Goal: Task Accomplishment & Management: Manage account settings

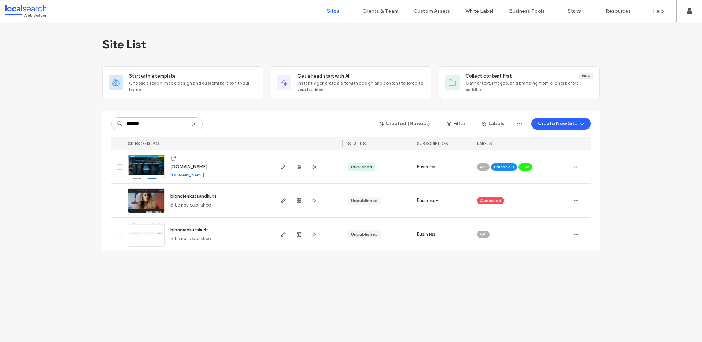
type input "*******"
click at [147, 169] on img at bounding box center [146, 180] width 36 height 50
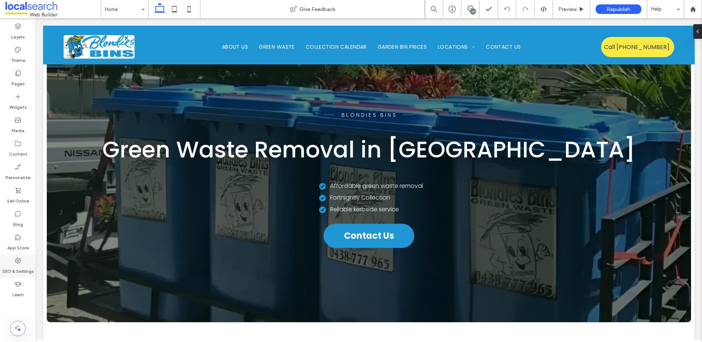
click at [16, 263] on icon at bounding box center [17, 260] width 7 height 7
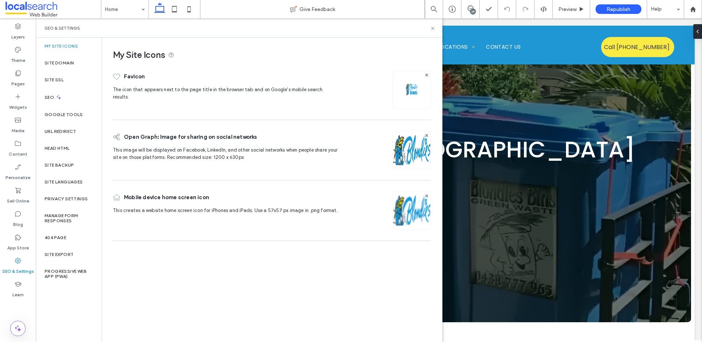
click at [437, 27] on div "SEO & Settings" at bounding box center [239, 27] width 407 height 19
drag, startPoint x: 432, startPoint y: 28, endPoint x: 327, endPoint y: 99, distance: 126.8
click at [432, 28] on icon at bounding box center [432, 28] width 5 height 5
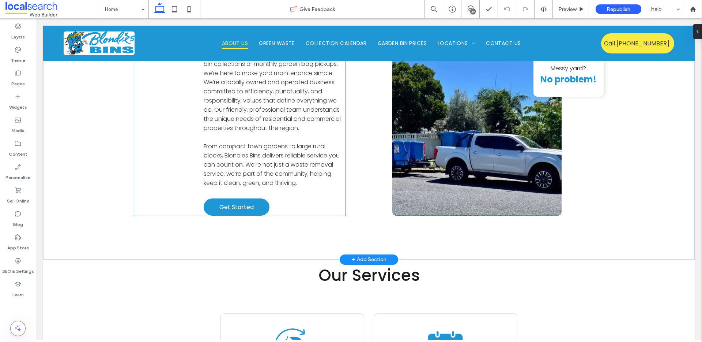
scroll to position [1792, 0]
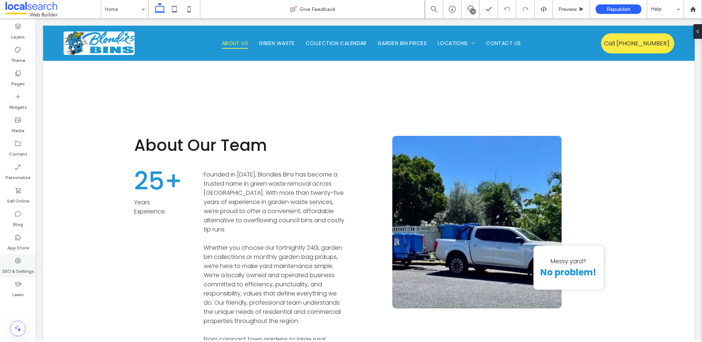
click at [21, 267] on label "SEO & Settings" at bounding box center [18, 269] width 32 height 10
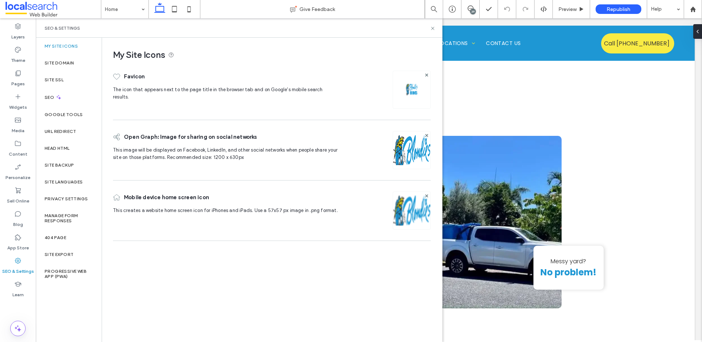
click at [438, 28] on div "SEO & Settings" at bounding box center [239, 27] width 407 height 19
click at [431, 27] on icon at bounding box center [432, 28] width 5 height 5
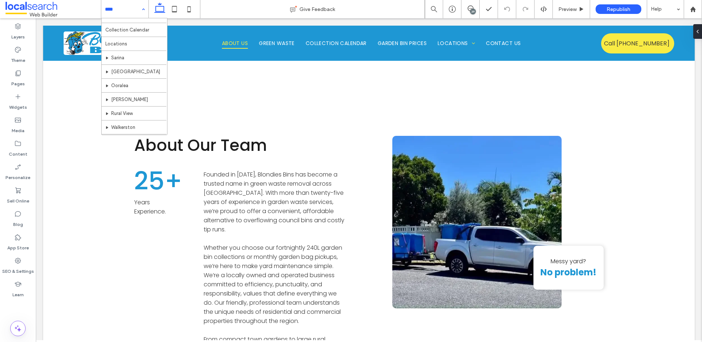
scroll to position [35, 0]
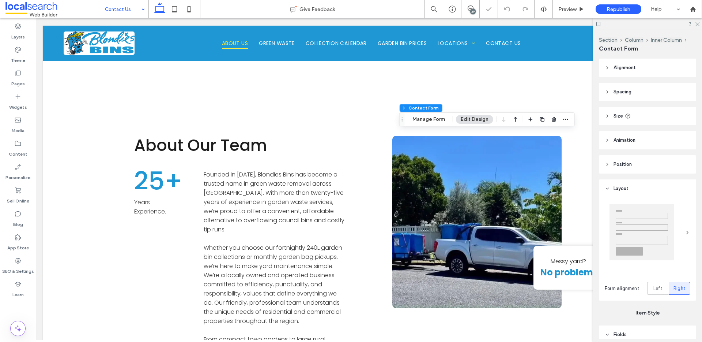
type input "*"
type input "***"
type input "*"
type input "***"
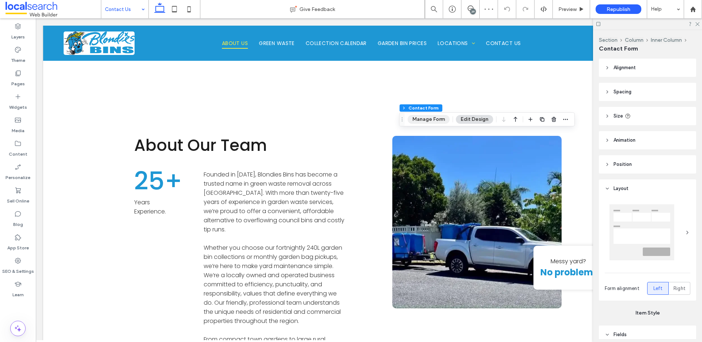
click at [442, 120] on button "Manage Form" at bounding box center [429, 119] width 42 height 9
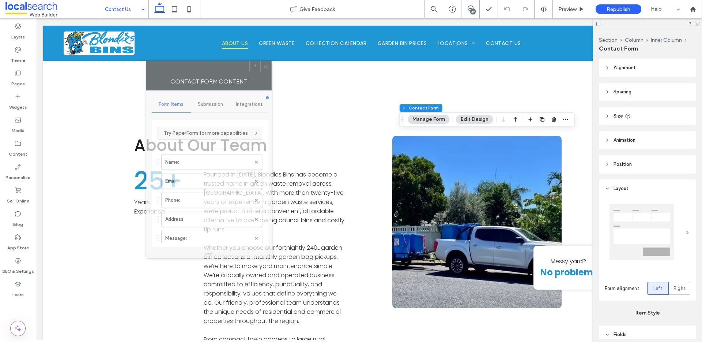
drag, startPoint x: 596, startPoint y: 79, endPoint x: 206, endPoint y: 70, distance: 389.8
click at [206, 67] on div at bounding box center [197, 66] width 103 height 11
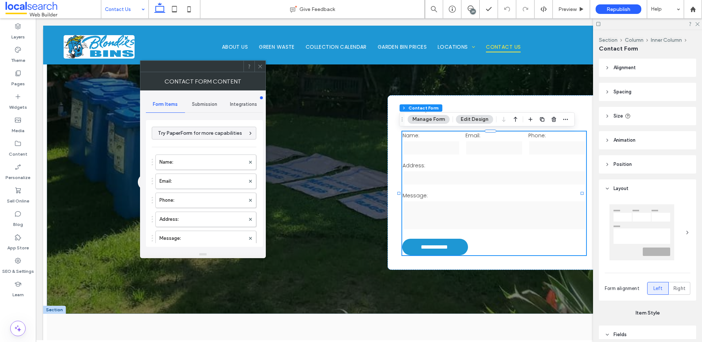
click at [199, 110] on div "Submission" at bounding box center [204, 104] width 39 height 16
click at [189, 143] on label "New submission notification" at bounding box center [205, 138] width 98 height 15
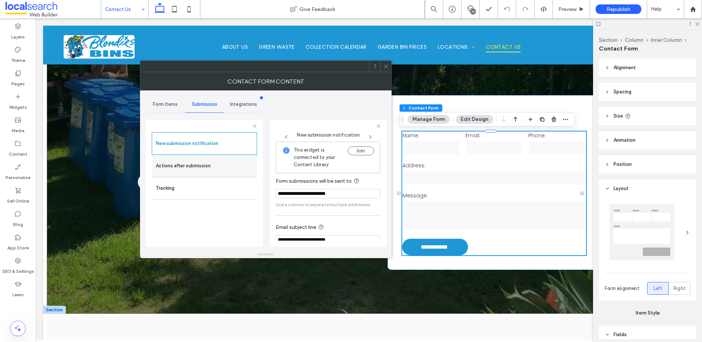
click at [188, 161] on label "Actions after submission" at bounding box center [205, 165] width 98 height 15
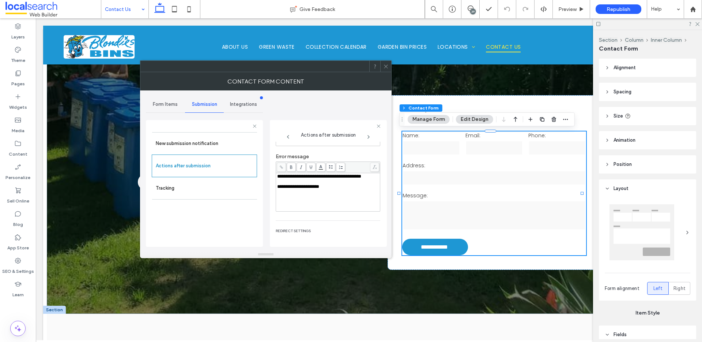
scroll to position [127, 0]
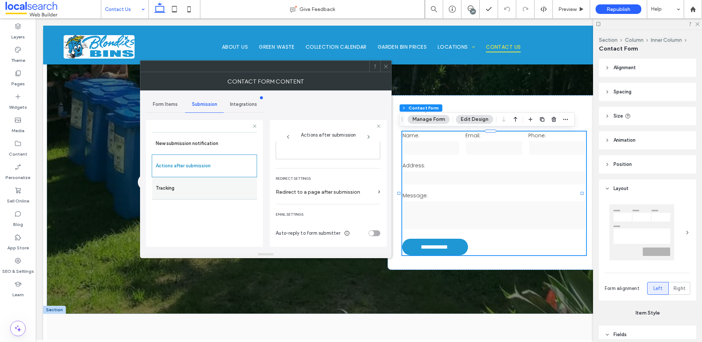
click at [212, 186] on label "Tracking" at bounding box center [205, 188] width 98 height 15
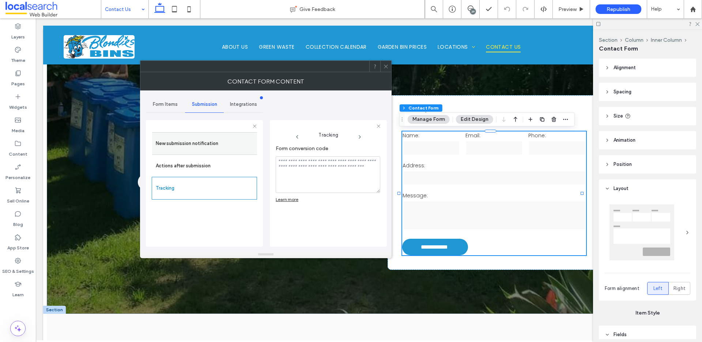
click at [193, 135] on div "New submission notification" at bounding box center [204, 143] width 105 height 22
click at [163, 102] on span "Form Items" at bounding box center [165, 104] width 25 height 6
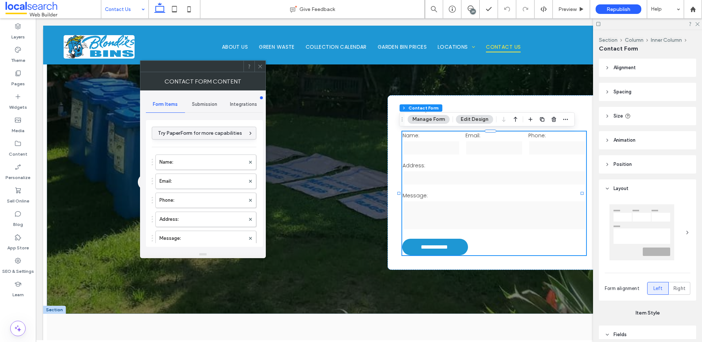
click at [211, 131] on span "Try PaperForm for more capabilities" at bounding box center [200, 133] width 84 height 6
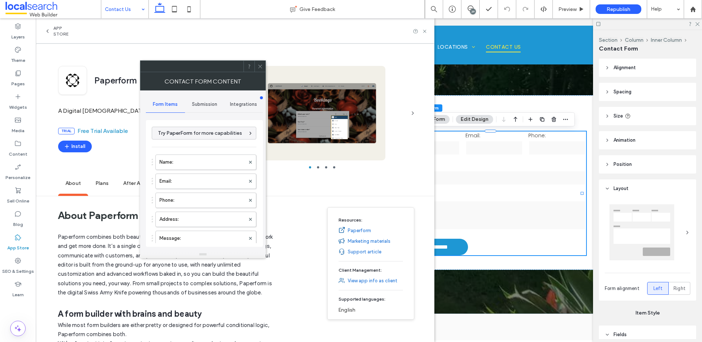
click at [261, 65] on icon at bounding box center [260, 66] width 5 height 5
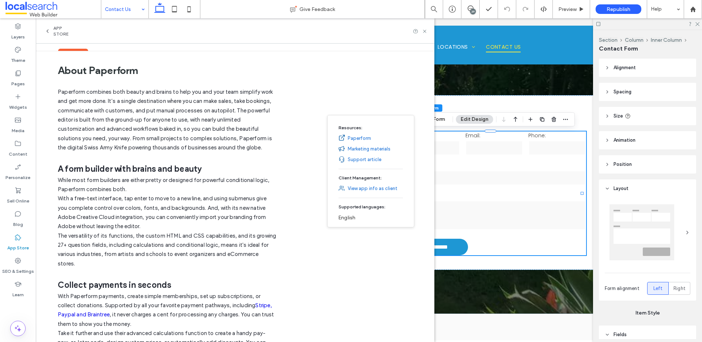
scroll to position [174, 0]
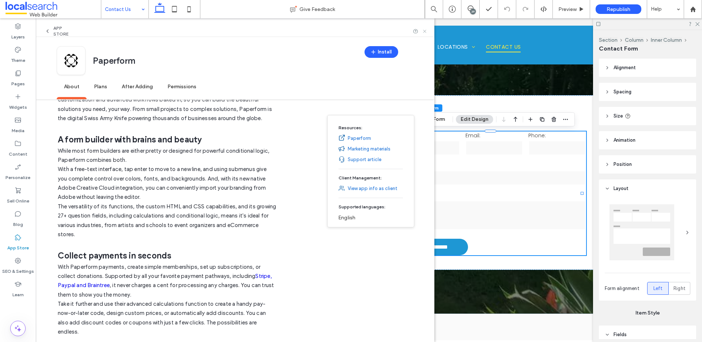
click at [428, 30] on icon at bounding box center [424, 31] width 5 height 5
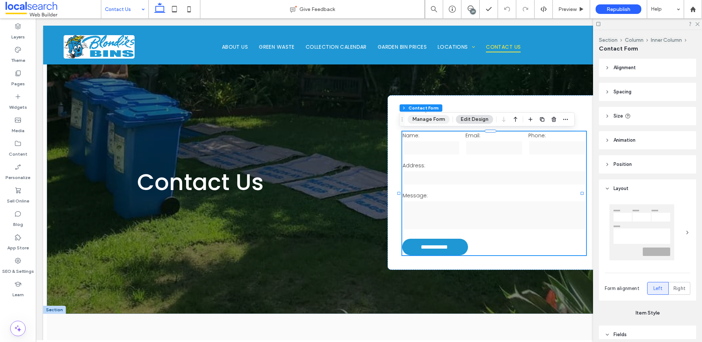
click at [439, 118] on button "Manage Form" at bounding box center [429, 119] width 42 height 9
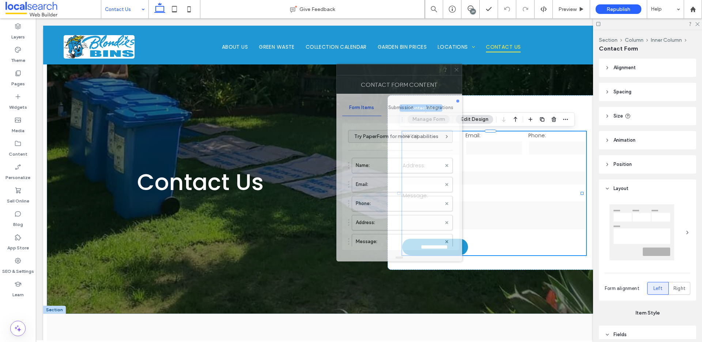
drag, startPoint x: 551, startPoint y: 77, endPoint x: 382, endPoint y: 75, distance: 169.8
click at [386, 74] on div at bounding box center [388, 69] width 103 height 11
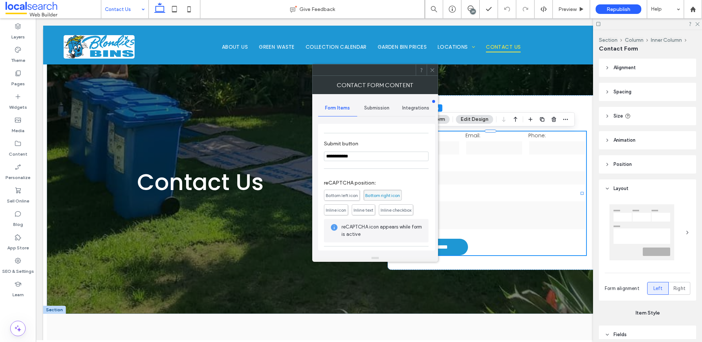
scroll to position [167, 0]
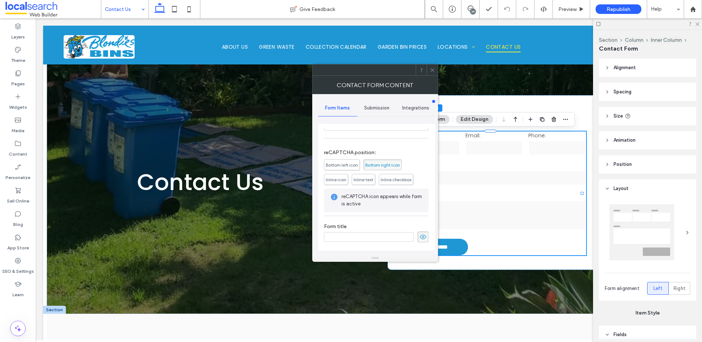
click at [371, 108] on span "Submission" at bounding box center [376, 108] width 25 height 6
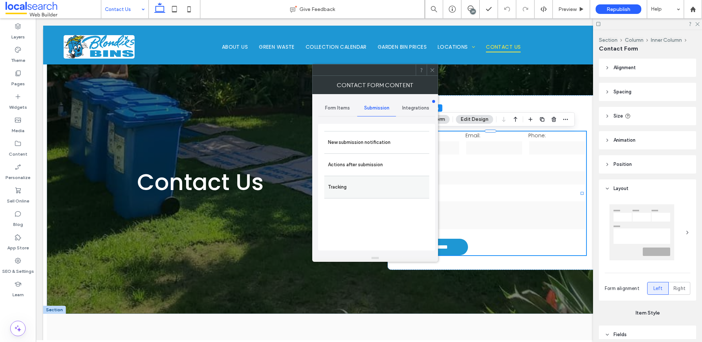
click at [348, 187] on label "Tracking" at bounding box center [377, 187] width 98 height 15
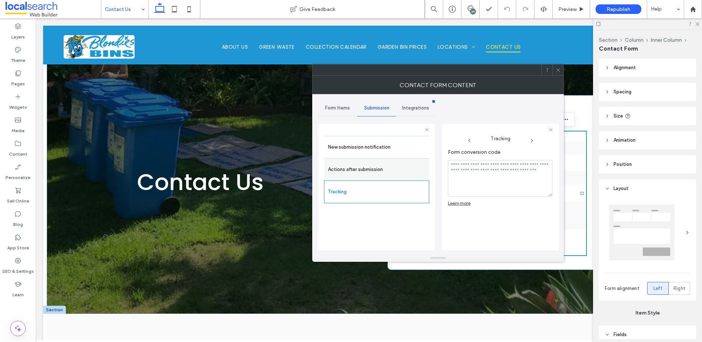
click at [356, 166] on label "Actions after submission" at bounding box center [377, 169] width 98 height 15
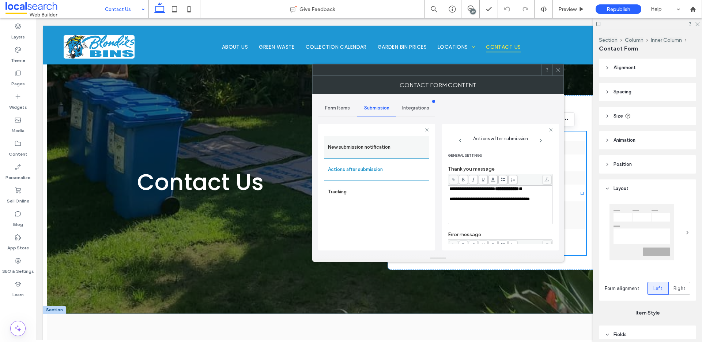
click at [367, 145] on label "New submission notification" at bounding box center [377, 147] width 98 height 15
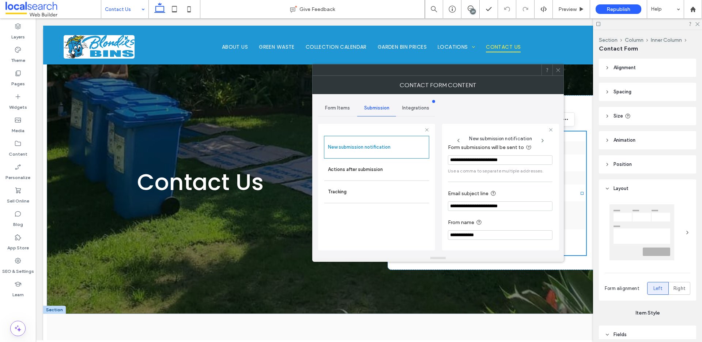
scroll to position [38, 0]
click at [561, 71] on div at bounding box center [558, 69] width 11 height 11
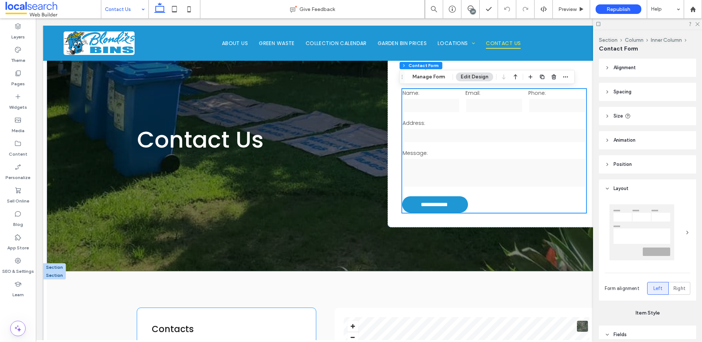
scroll to position [0, 0]
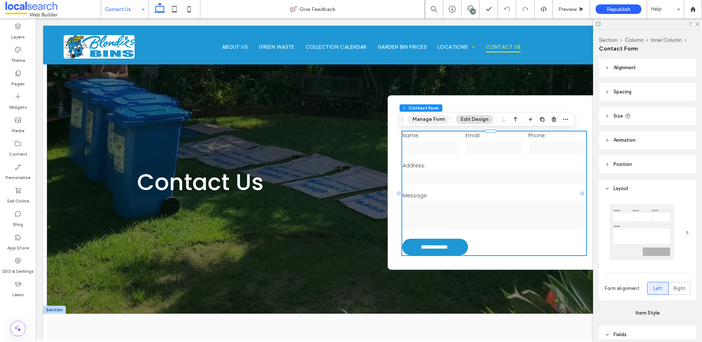
click at [439, 121] on button "Manage Form" at bounding box center [429, 119] width 42 height 9
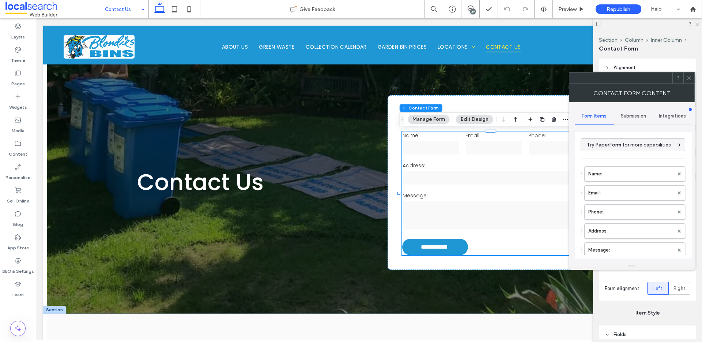
click at [622, 118] on span "Submission" at bounding box center [633, 116] width 25 height 6
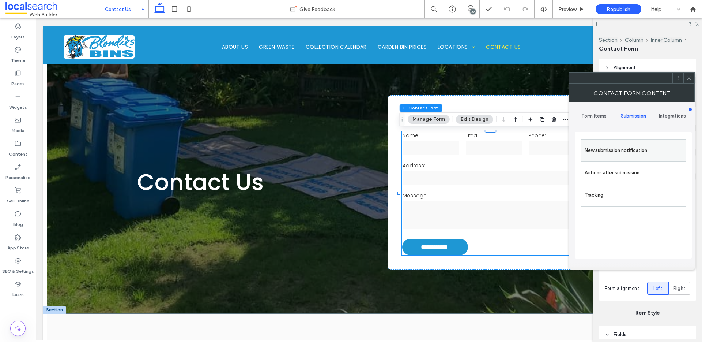
click at [608, 153] on label "New submission notification" at bounding box center [634, 150] width 98 height 15
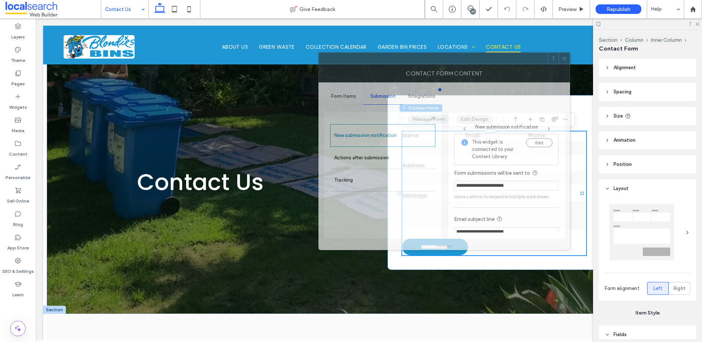
drag, startPoint x: 580, startPoint y: 80, endPoint x: 448, endPoint y: 60, distance: 134.0
click at [448, 60] on div at bounding box center [433, 58] width 229 height 11
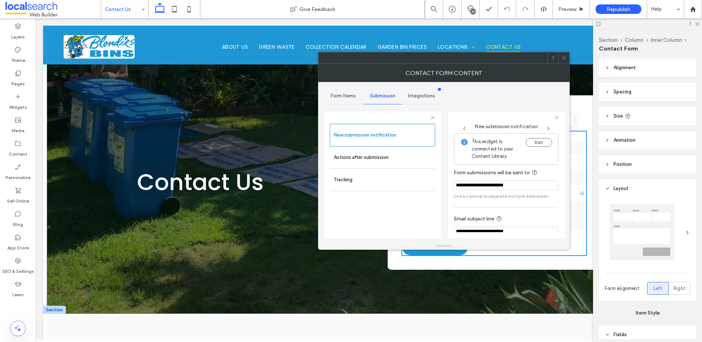
click at [566, 57] on icon at bounding box center [564, 57] width 5 height 5
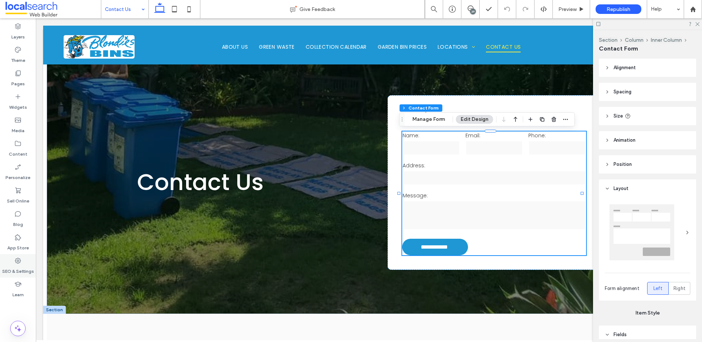
click at [23, 268] on label "SEO & Settings" at bounding box center [18, 269] width 32 height 10
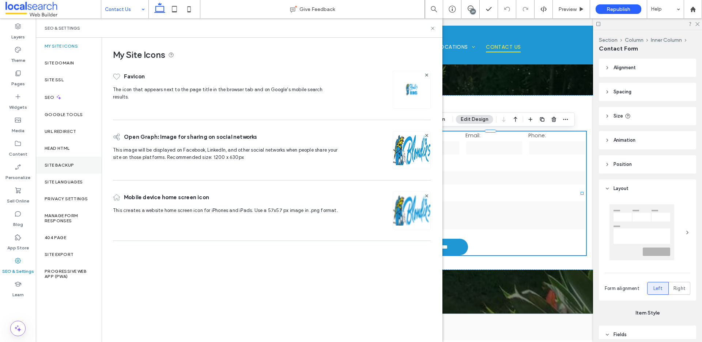
click at [61, 170] on div "Site Backup" at bounding box center [69, 165] width 66 height 17
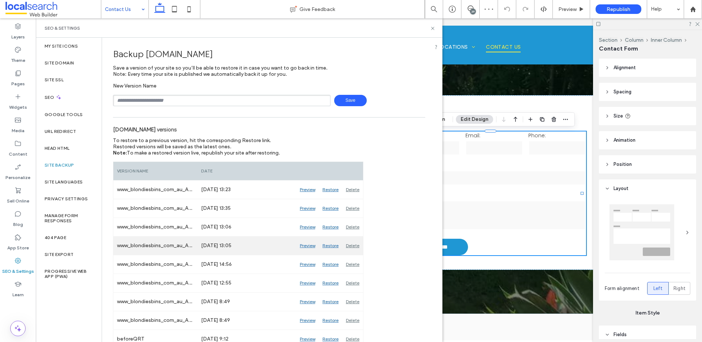
scroll to position [1, 0]
click at [306, 244] on div "Preview" at bounding box center [307, 244] width 23 height 18
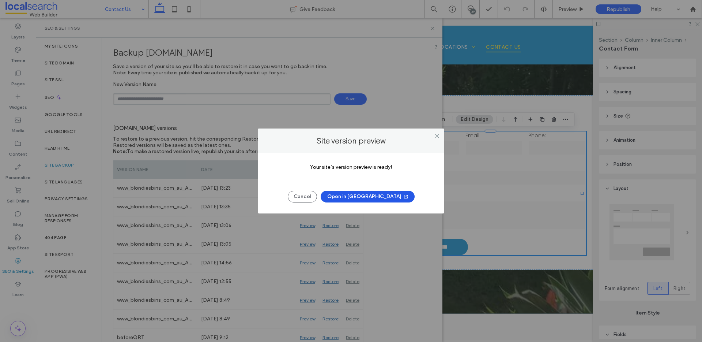
click at [372, 192] on button "Open in New Tab" at bounding box center [368, 197] width 94 height 12
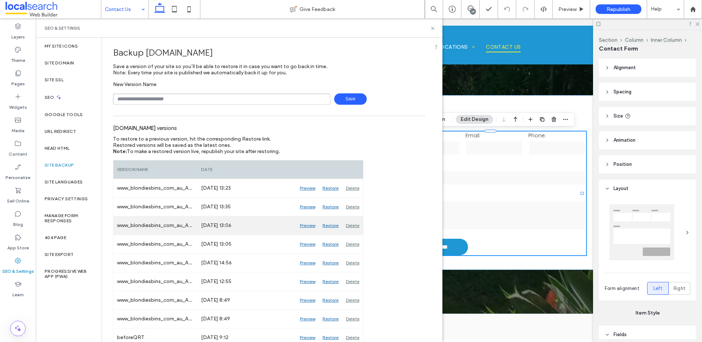
click at [310, 225] on div "Preview" at bounding box center [307, 225] width 23 height 18
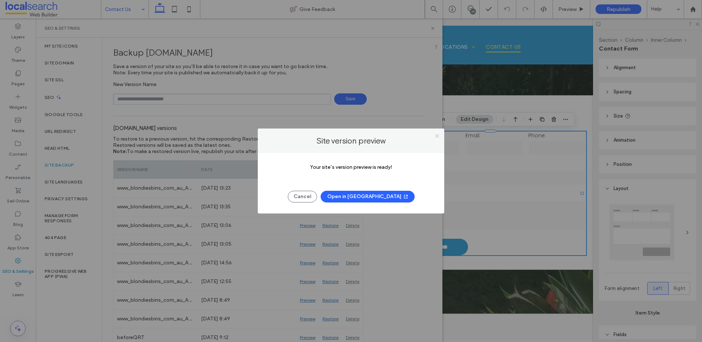
click at [438, 135] on icon at bounding box center [437, 135] width 5 height 5
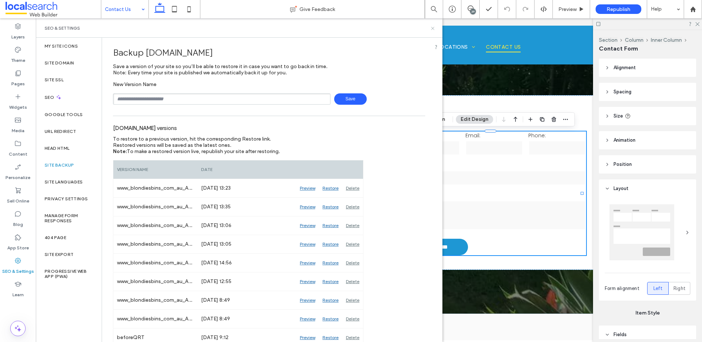
click at [432, 27] on icon at bounding box center [432, 28] width 5 height 5
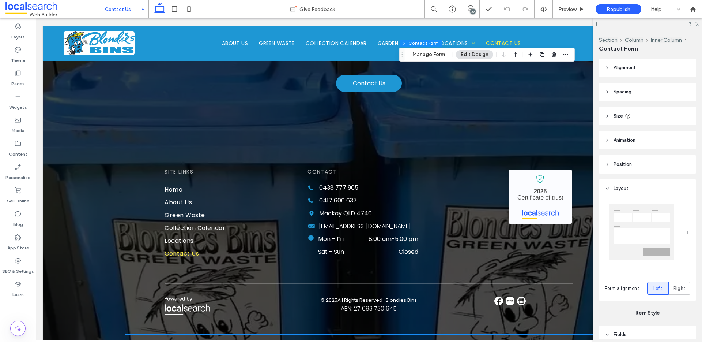
scroll to position [820, 0]
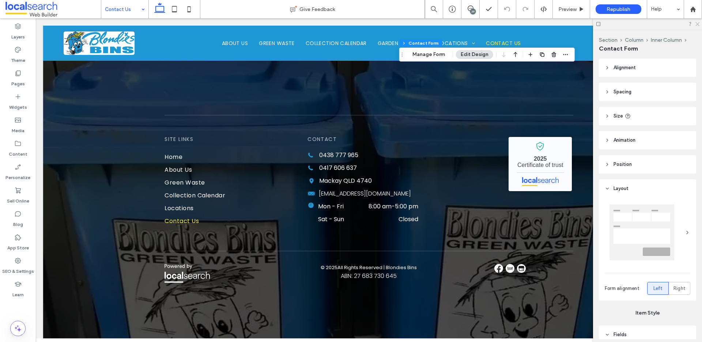
click at [697, 23] on icon at bounding box center [697, 23] width 5 height 5
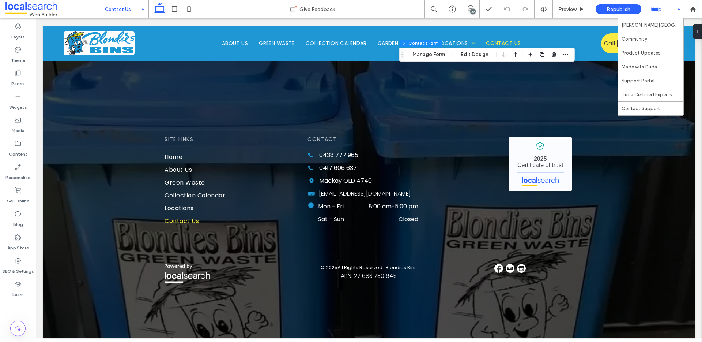
click at [662, 11] on div "Help" at bounding box center [666, 9] width 37 height 18
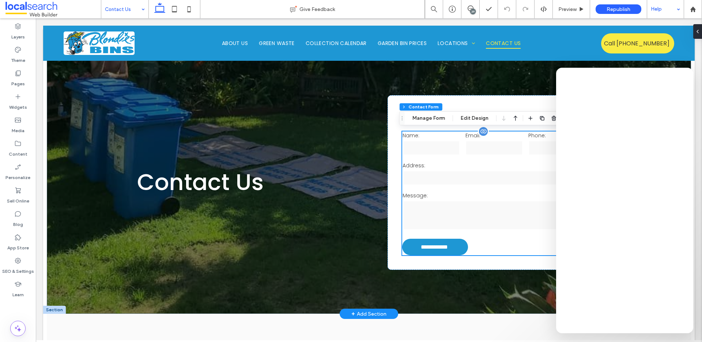
scroll to position [1, 0]
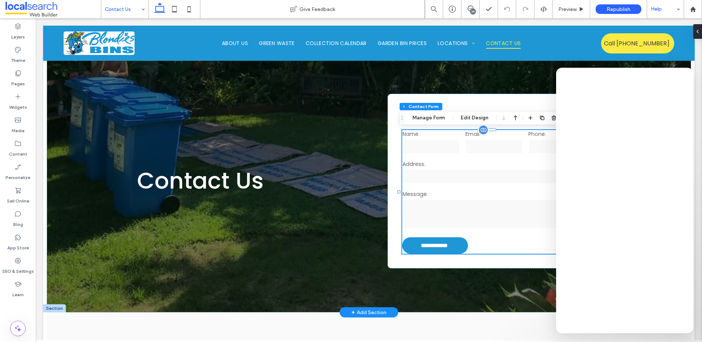
click at [434, 158] on div "Address:" at bounding box center [494, 173] width 189 height 30
click at [11, 270] on label "SEO & Settings" at bounding box center [18, 269] width 32 height 10
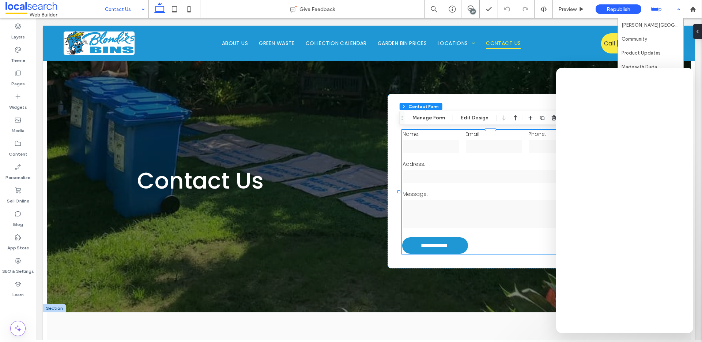
click at [679, 9] on div "Help" at bounding box center [666, 9] width 37 height 18
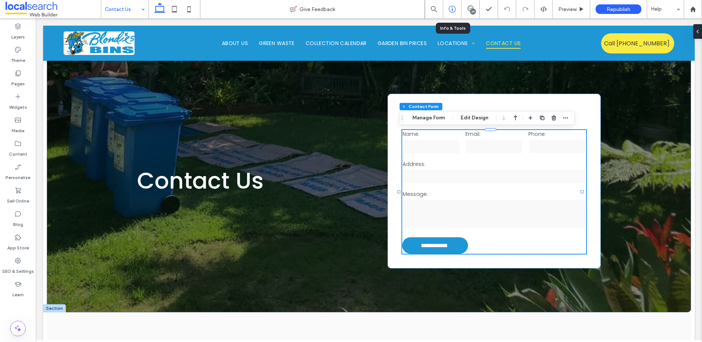
click at [450, 12] on icon at bounding box center [452, 8] width 7 height 7
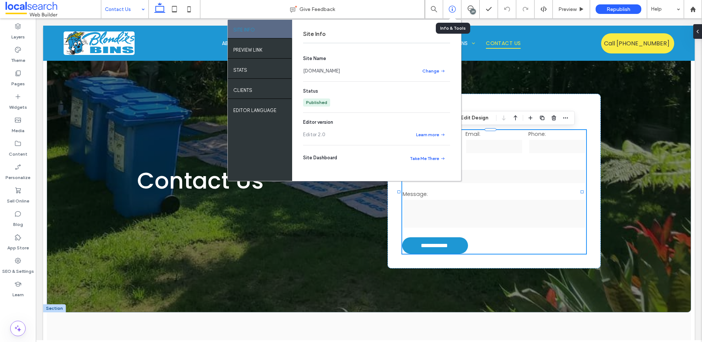
click at [450, 10] on icon at bounding box center [452, 8] width 7 height 7
click at [15, 270] on label "SEO & Settings" at bounding box center [18, 269] width 32 height 10
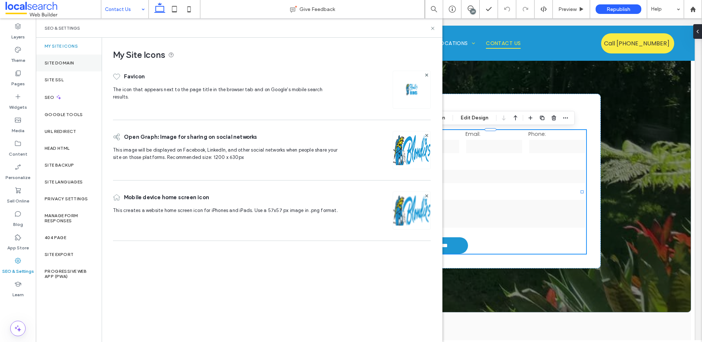
click at [69, 56] on div "Site Domain" at bounding box center [69, 63] width 66 height 17
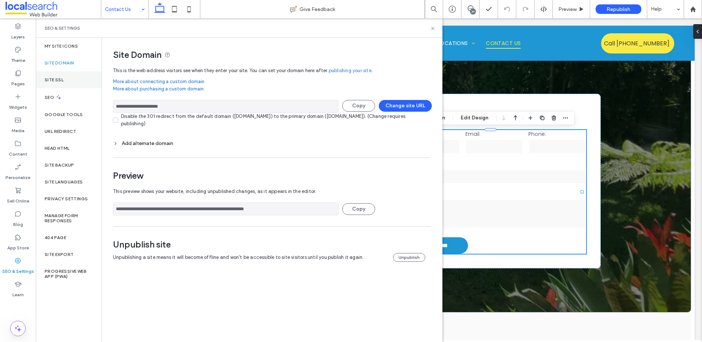
click at [67, 72] on div "Site SSL" at bounding box center [69, 79] width 66 height 17
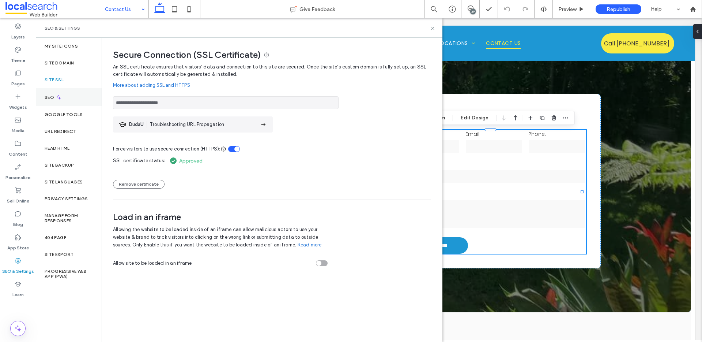
click at [66, 90] on div "SEO" at bounding box center [69, 97] width 66 height 18
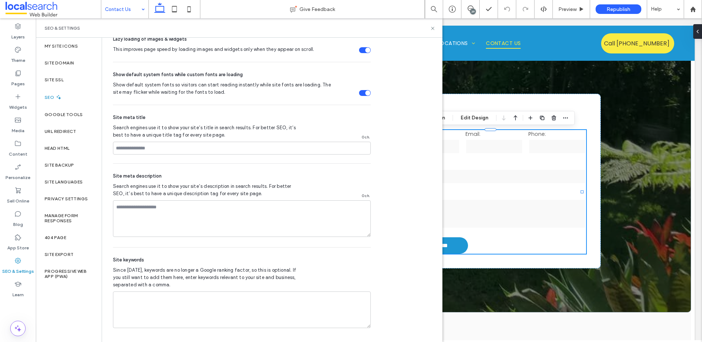
scroll to position [340, 0]
click at [57, 123] on div "URL Redirect" at bounding box center [69, 131] width 66 height 17
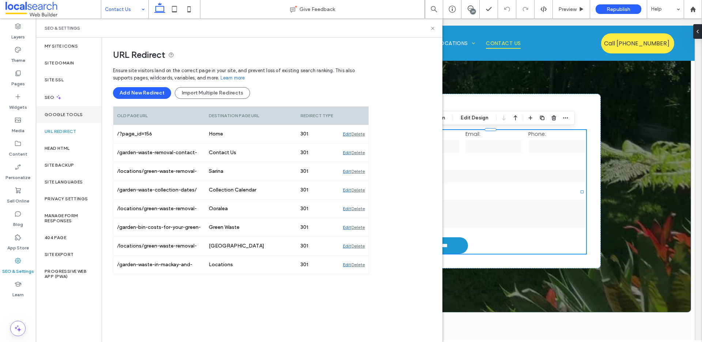
click at [61, 116] on label "Google Tools" at bounding box center [64, 114] width 38 height 5
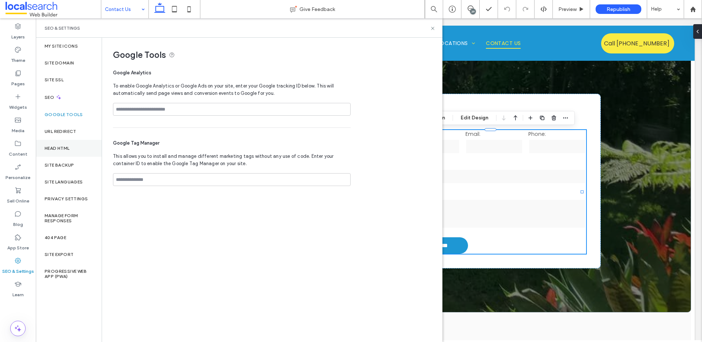
click at [63, 148] on label "Head HTML" at bounding box center [57, 148] width 25 height 5
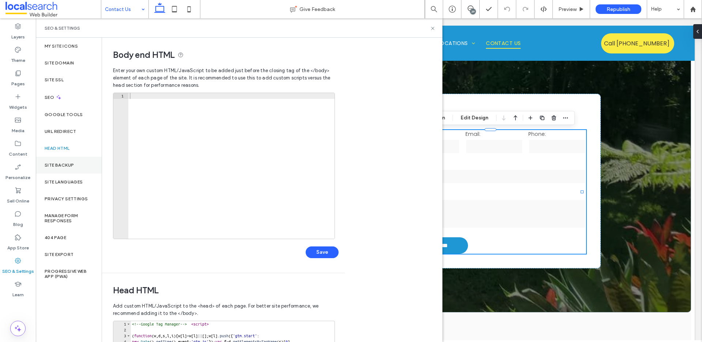
click at [61, 169] on div "Site Backup" at bounding box center [69, 165] width 66 height 17
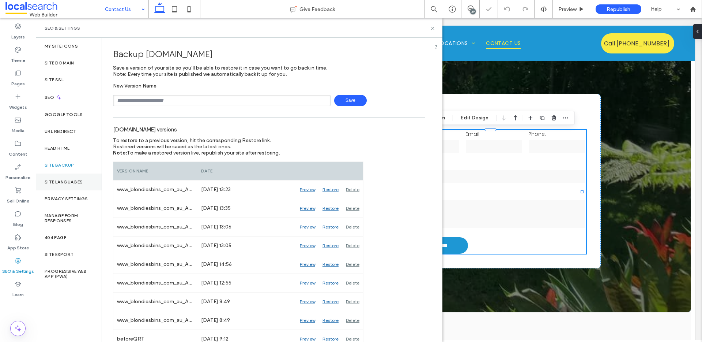
click at [64, 180] on label "Site Languages" at bounding box center [64, 181] width 38 height 5
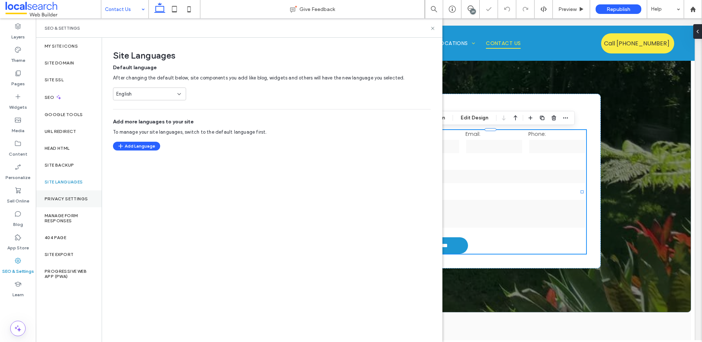
click at [65, 198] on label "Privacy Settings" at bounding box center [66, 198] width 43 height 5
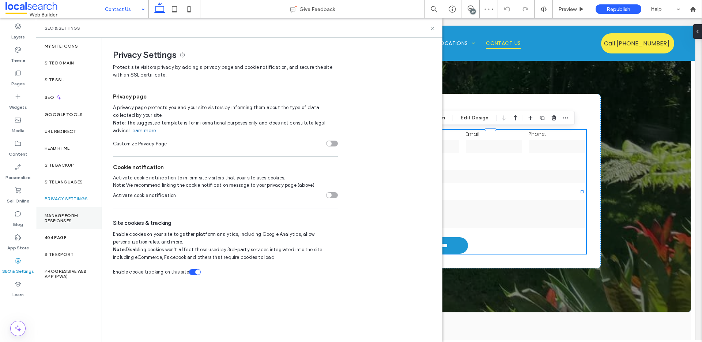
click at [64, 214] on label "Manage Form Responses" at bounding box center [69, 218] width 48 height 10
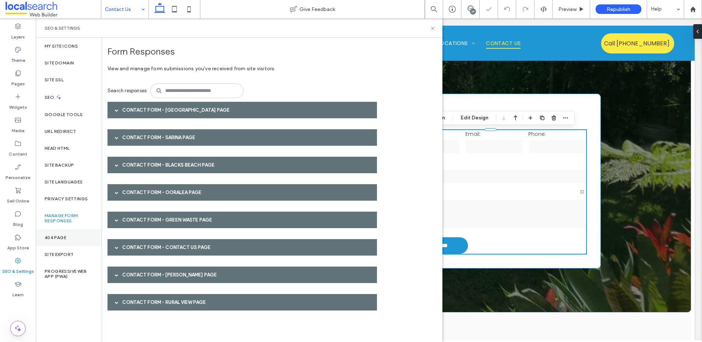
click at [71, 237] on div "404 Page" at bounding box center [69, 237] width 66 height 17
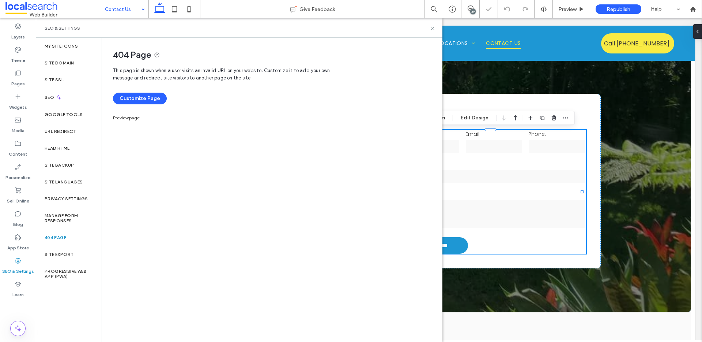
click at [71, 245] on div "404 Page" at bounding box center [69, 237] width 66 height 17
click at [69, 254] on label "Site Export" at bounding box center [59, 254] width 29 height 5
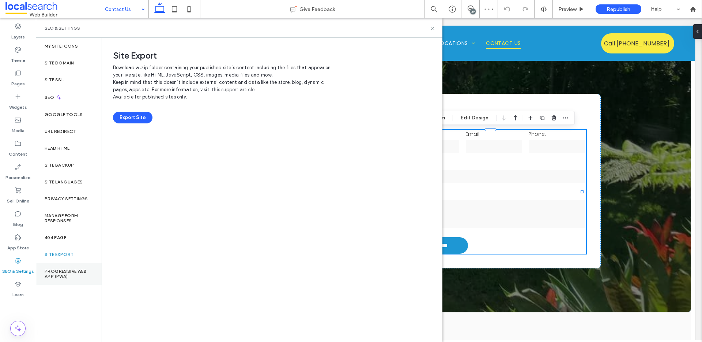
click at [63, 271] on label "Progressive Web App (PWA)" at bounding box center [69, 274] width 48 height 10
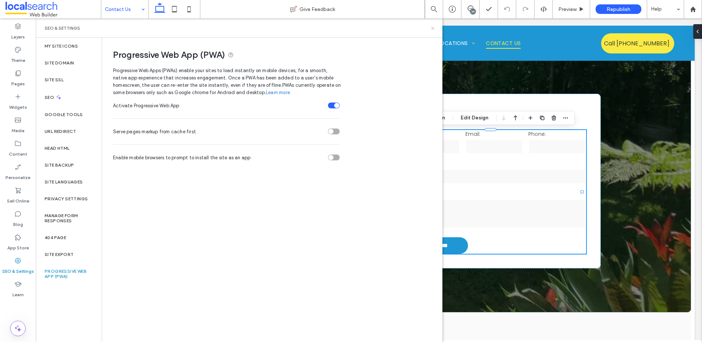
click at [432, 27] on use at bounding box center [432, 28] width 3 height 3
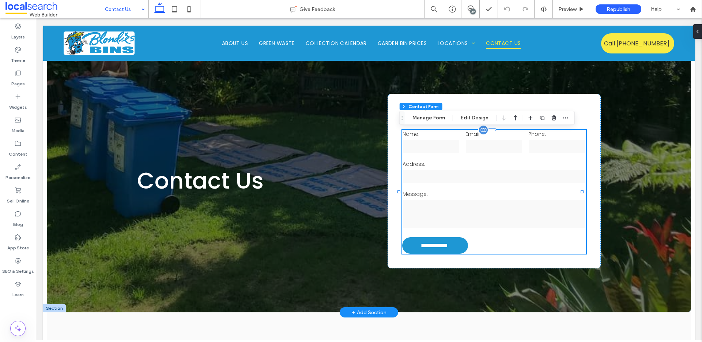
click at [463, 206] on textarea at bounding box center [495, 213] width 184 height 29
click at [474, 177] on input "text" at bounding box center [495, 176] width 184 height 15
click at [434, 120] on button "Manage Form" at bounding box center [429, 117] width 42 height 9
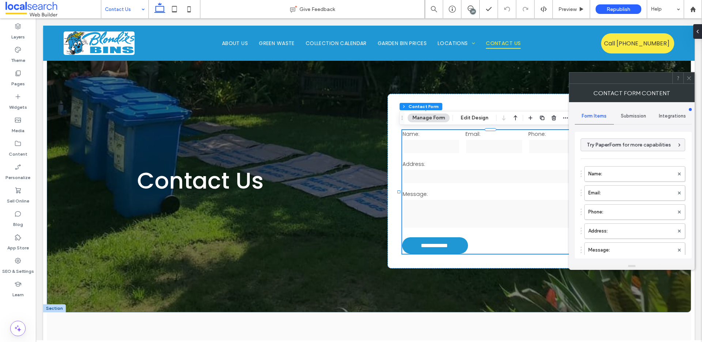
click at [631, 114] on span "Submission" at bounding box center [633, 116] width 25 height 6
click at [571, 110] on div "Form Items Submission Integrations New submission notification Actions after su…" at bounding box center [632, 182] width 126 height 160
click at [587, 112] on div "Form Items" at bounding box center [594, 116] width 39 height 16
click at [665, 115] on span "Integrations" at bounding box center [672, 116] width 27 height 6
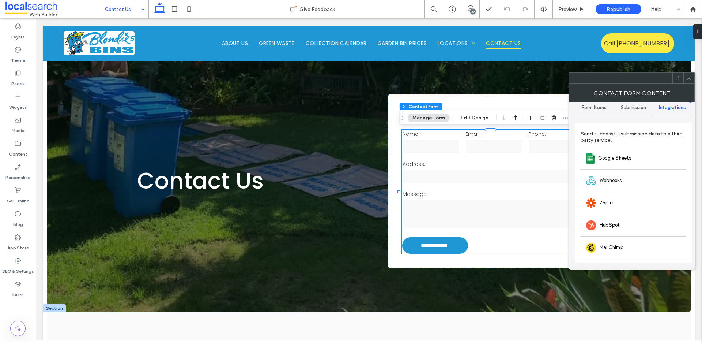
scroll to position [0, 0]
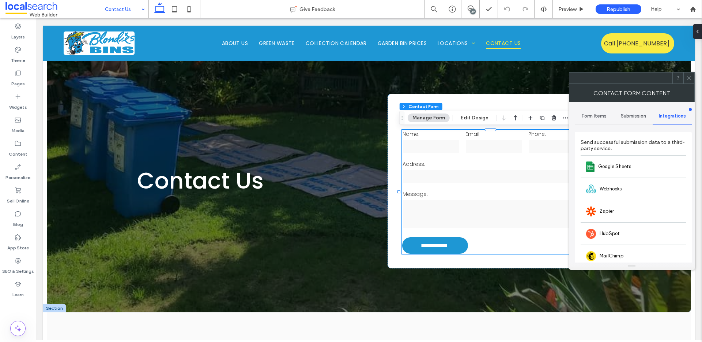
click at [588, 120] on div "Form Items" at bounding box center [594, 116] width 39 height 16
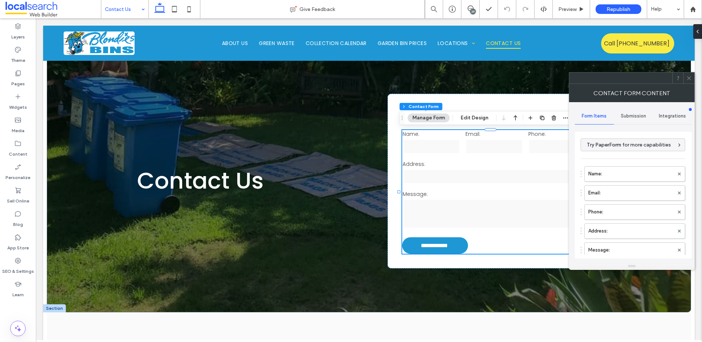
drag, startPoint x: 642, startPoint y: 121, endPoint x: 642, endPoint y: 117, distance: 4.4
click at [642, 121] on div "Submission" at bounding box center [633, 116] width 39 height 16
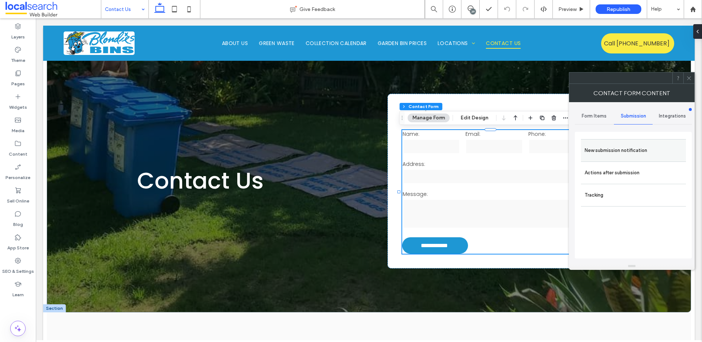
click at [627, 146] on label "New submission notification" at bounding box center [634, 150] width 98 height 15
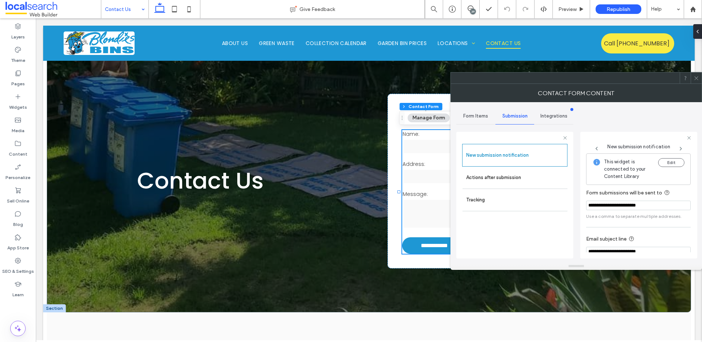
click at [698, 76] on icon at bounding box center [696, 77] width 5 height 5
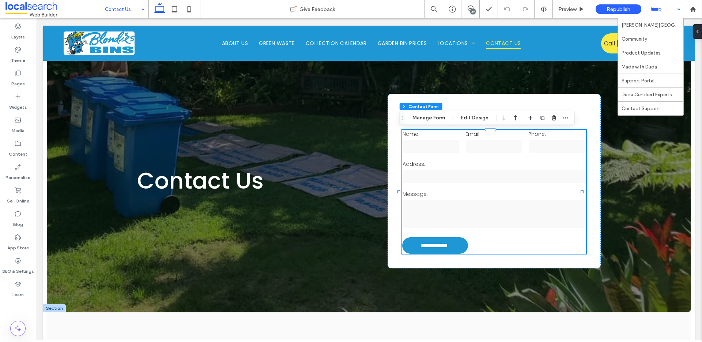
click at [665, 10] on div "Help" at bounding box center [666, 9] width 37 height 18
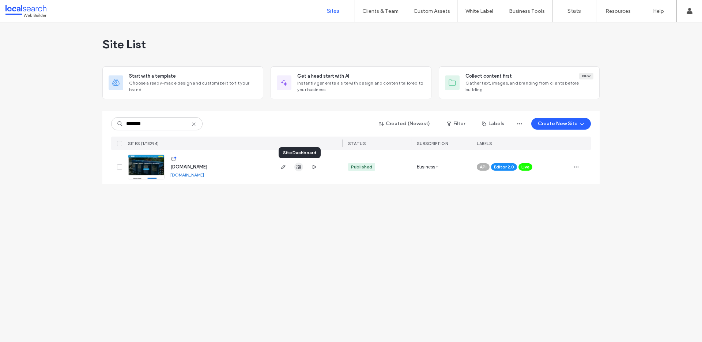
type input "********"
click at [300, 167] on icon "button" at bounding box center [299, 167] width 6 height 6
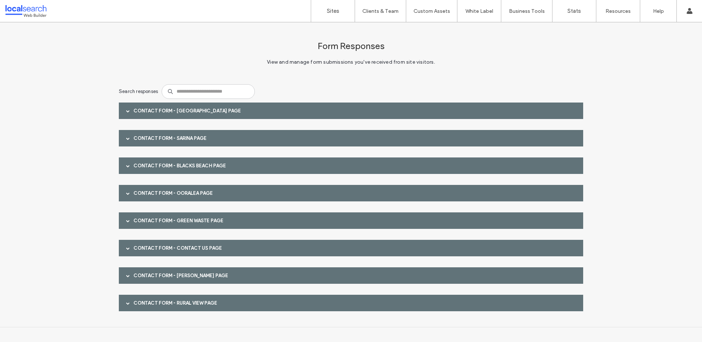
click at [192, 250] on div "Contact Form - Contact Us page" at bounding box center [351, 248] width 465 height 16
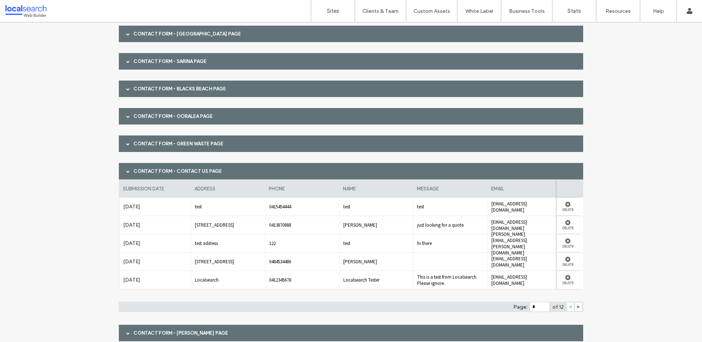
click at [142, 259] on label "Aug 14th 2025" at bounding box center [155, 262] width 64 height 14
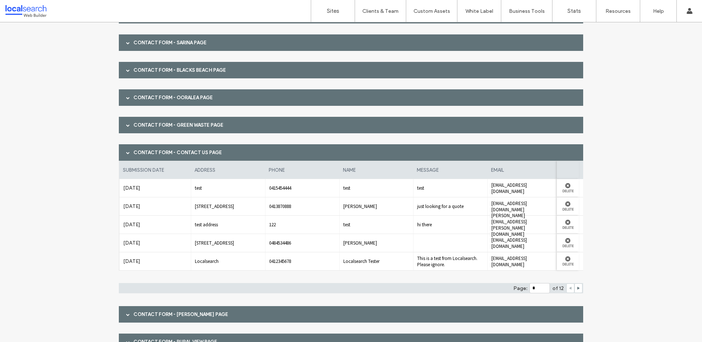
scroll to position [130, 0]
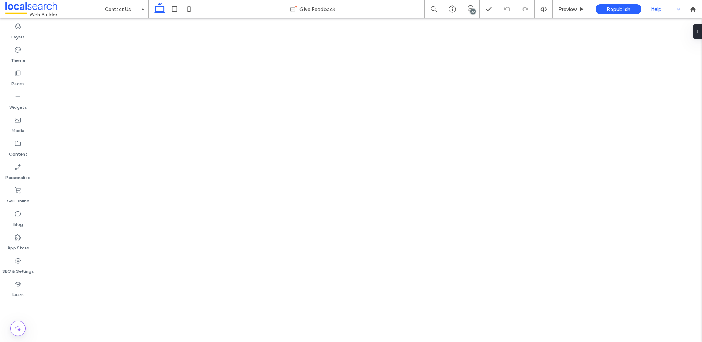
click at [652, 11] on div "Help" at bounding box center [666, 9] width 37 height 18
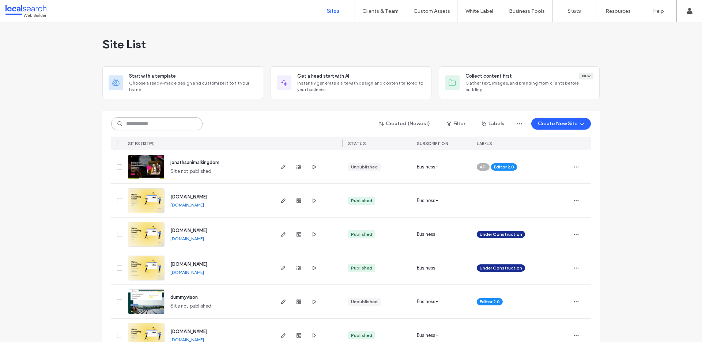
click at [143, 119] on input at bounding box center [156, 123] width 91 height 13
paste input "**********"
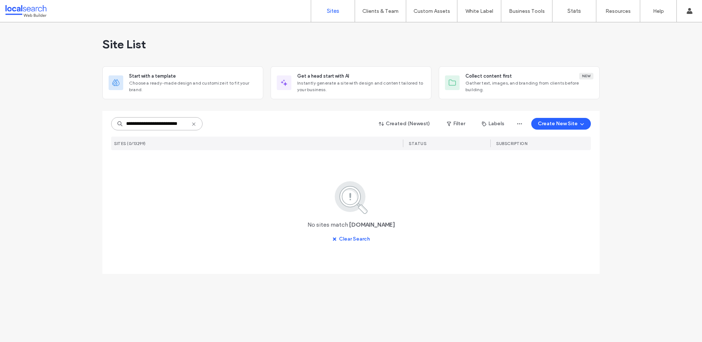
click at [146, 125] on input "**********" at bounding box center [156, 123] width 91 height 13
type input "**********"
click at [194, 124] on use at bounding box center [193, 123] width 3 height 3
